Goal: Find specific page/section: Find specific page/section

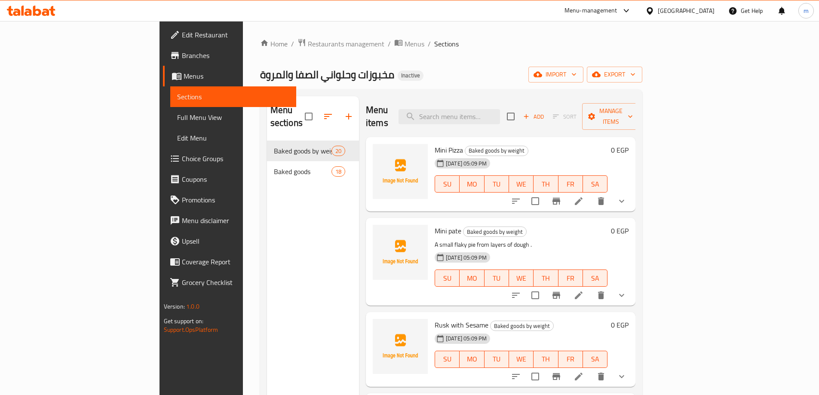
click at [182, 56] on span "Branches" at bounding box center [236, 55] width 108 height 10
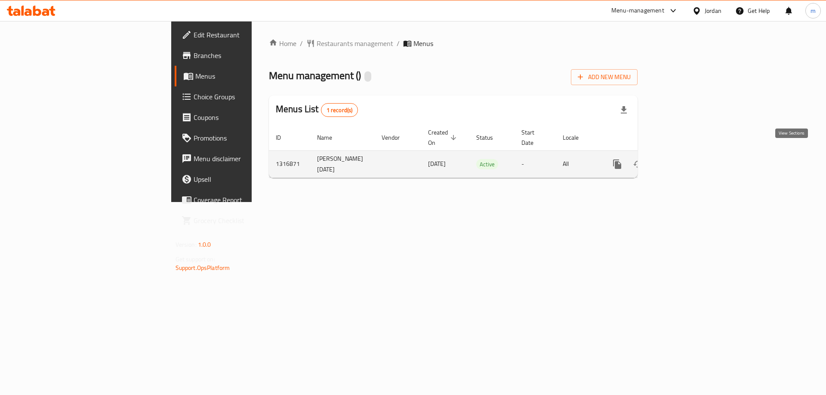
click at [684, 159] on icon "enhanced table" at bounding box center [679, 164] width 10 height 10
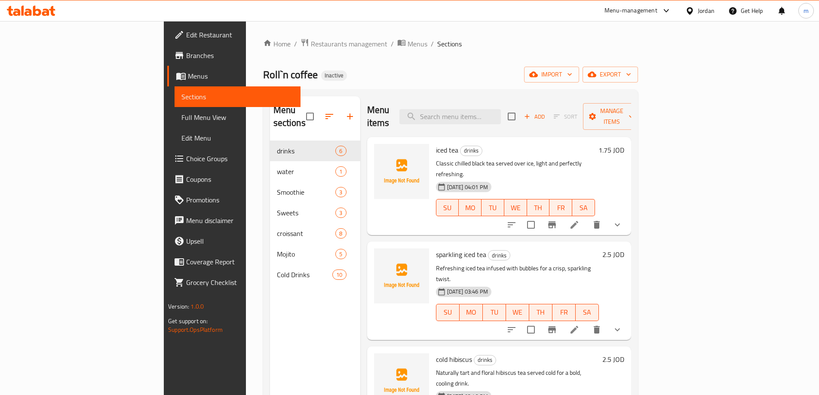
click at [182, 116] on span "Full Menu View" at bounding box center [238, 117] width 112 height 10
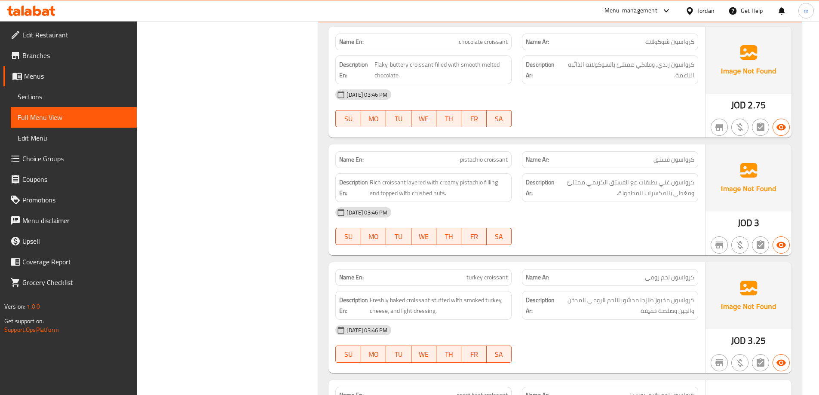
scroll to position [2108, 0]
